Goal: Find specific page/section: Locate a particular part of the current website

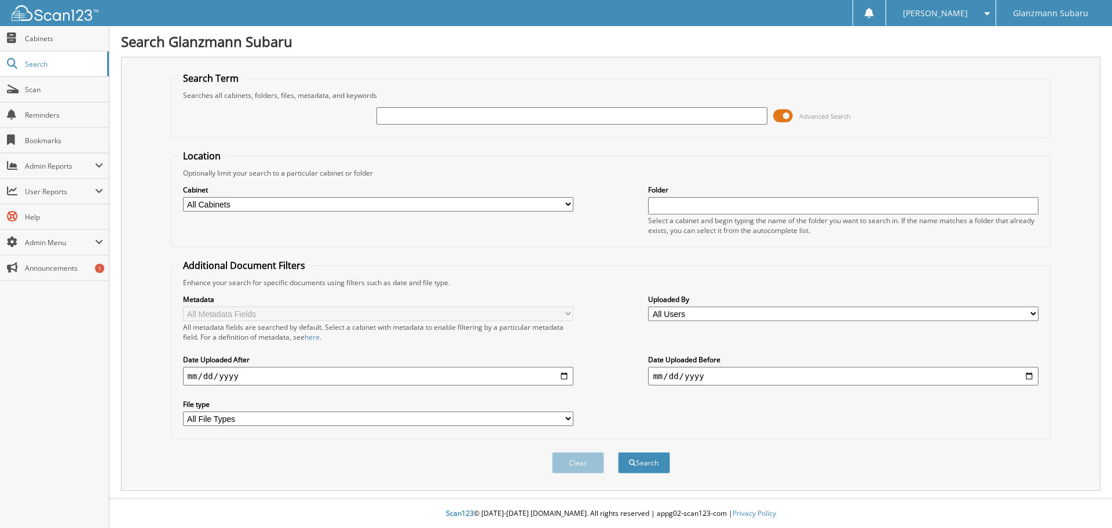
click at [424, 116] on input "text" at bounding box center [572, 115] width 391 height 17
type input "[PERSON_NAME]"
click at [618, 452] on button "Search" at bounding box center [644, 462] width 52 height 21
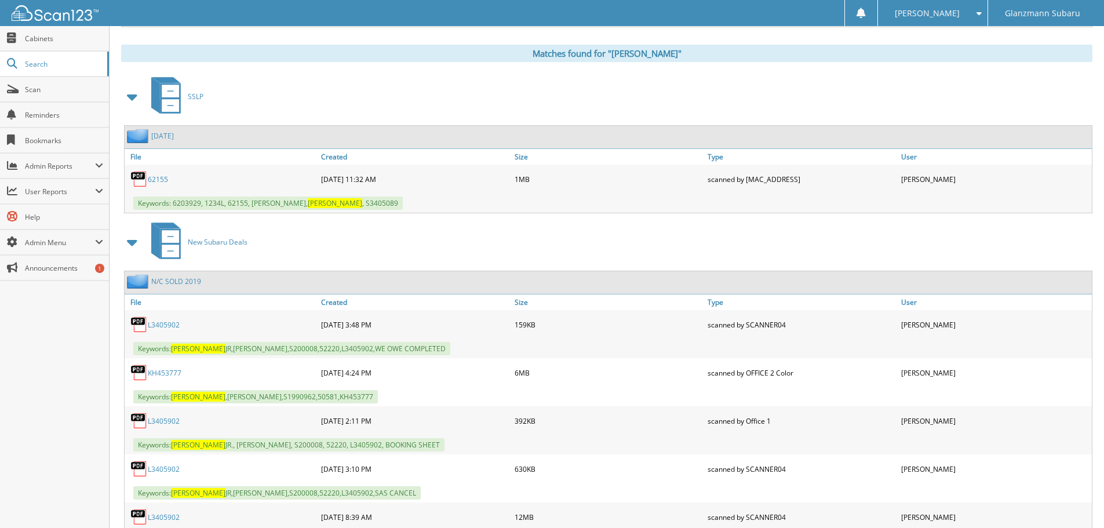
scroll to position [521, 0]
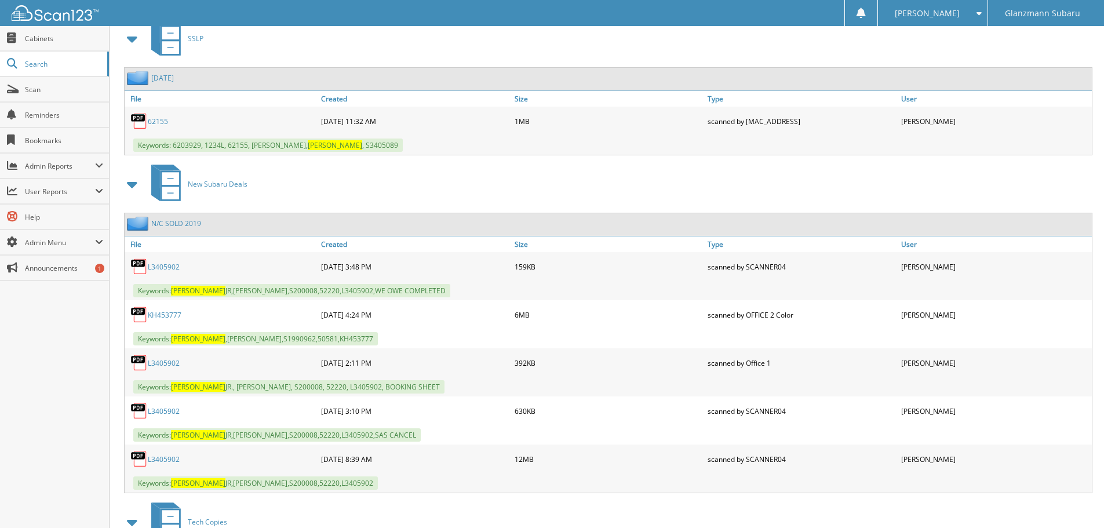
click at [170, 410] on link "L3405902" at bounding box center [164, 411] width 32 height 10
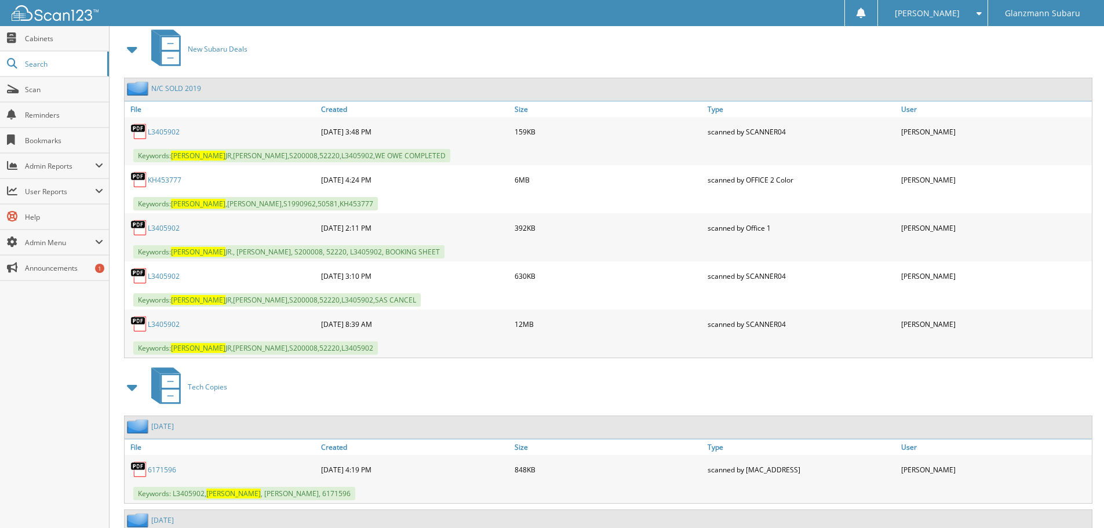
scroll to position [637, 0]
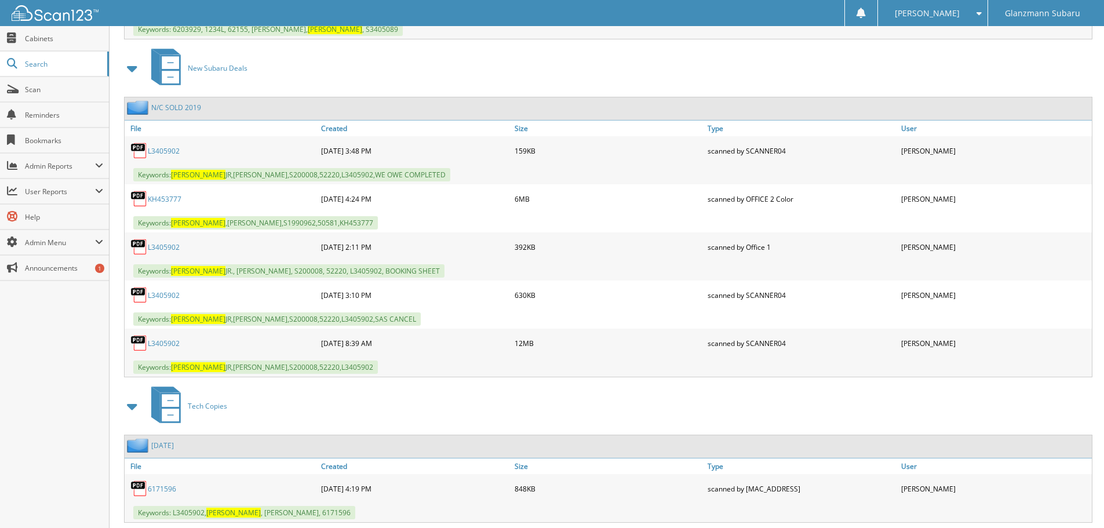
click at [163, 248] on link "L3405902" at bounding box center [164, 247] width 32 height 10
click at [161, 199] on link "KH453777" at bounding box center [165, 199] width 34 height 10
click at [172, 199] on link "KH453777" at bounding box center [165, 199] width 34 height 10
click at [170, 345] on link "L3405902" at bounding box center [164, 343] width 32 height 10
click at [946, 14] on span "[PERSON_NAME]" at bounding box center [927, 13] width 65 height 7
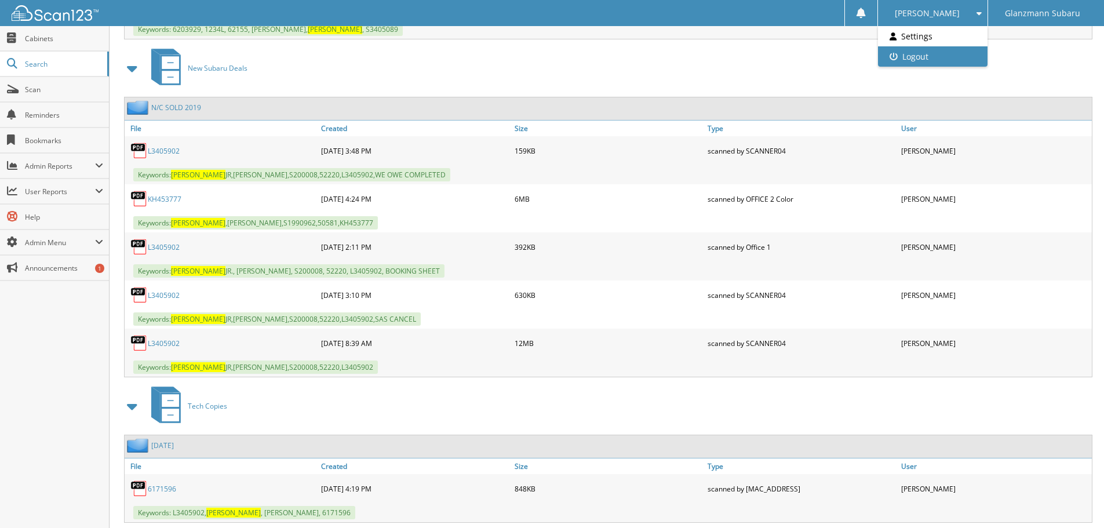
click at [951, 54] on link "Logout" at bounding box center [933, 56] width 110 height 20
